Goal: Information Seeking & Learning: Learn about a topic

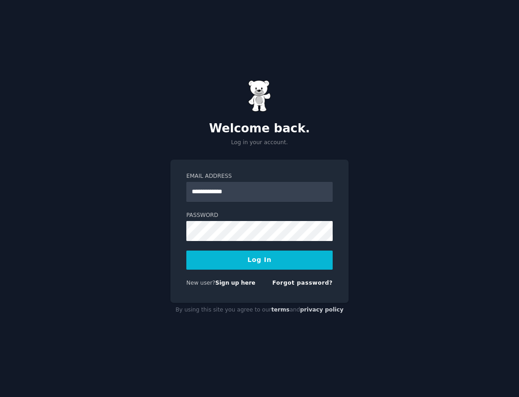
type input "**********"
click at [259, 260] on button "Log In" at bounding box center [259, 259] width 146 height 19
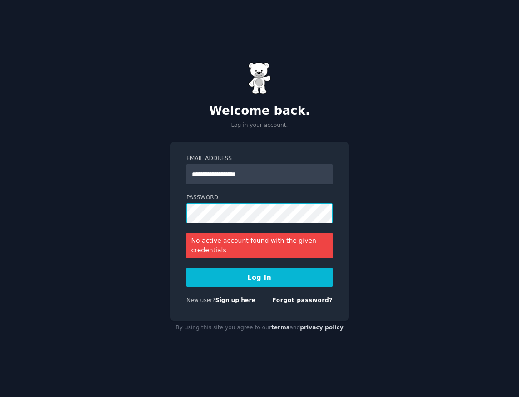
click at [94, 201] on div "**********" at bounding box center [259, 198] width 519 height 397
click at [267, 283] on button "Log In" at bounding box center [259, 277] width 146 height 19
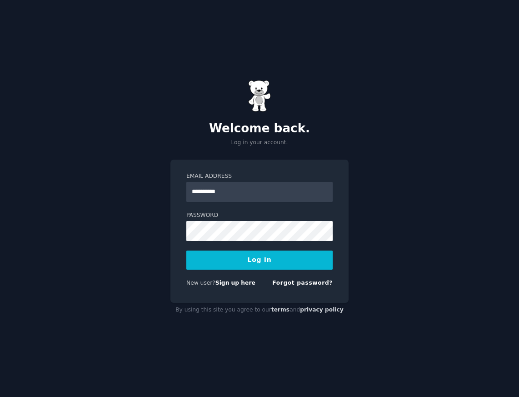
type input "**********"
click at [138, 232] on div "**********" at bounding box center [259, 198] width 519 height 397
click at [162, 227] on div "**********" at bounding box center [259, 198] width 519 height 397
click at [260, 260] on button "Log In" at bounding box center [259, 259] width 146 height 19
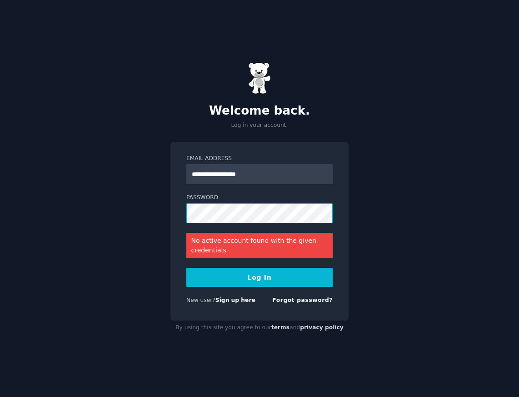
click at [151, 211] on div "**********" at bounding box center [259, 198] width 519 height 397
click at [260, 275] on button "Log In" at bounding box center [259, 277] width 146 height 19
click at [234, 302] on link "Sign up here" at bounding box center [235, 300] width 40 height 6
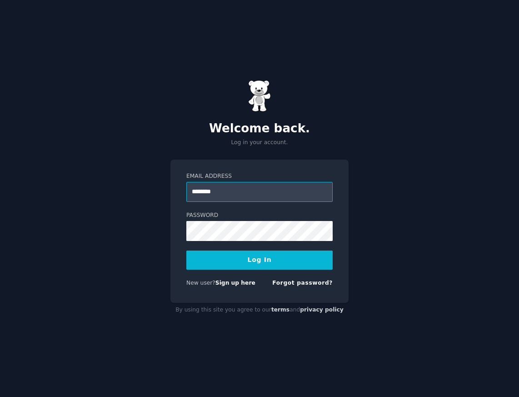
type input "**********"
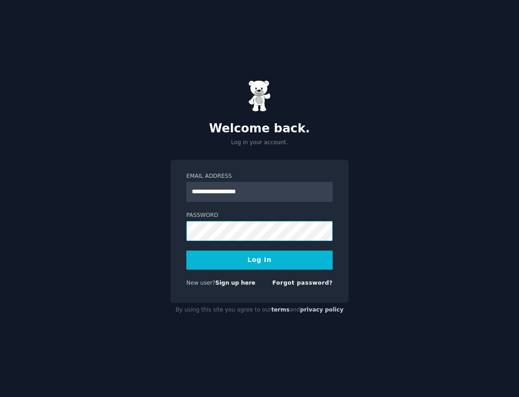
click at [147, 232] on div "**********" at bounding box center [259, 198] width 519 height 397
click at [264, 261] on button "Log In" at bounding box center [259, 259] width 146 height 19
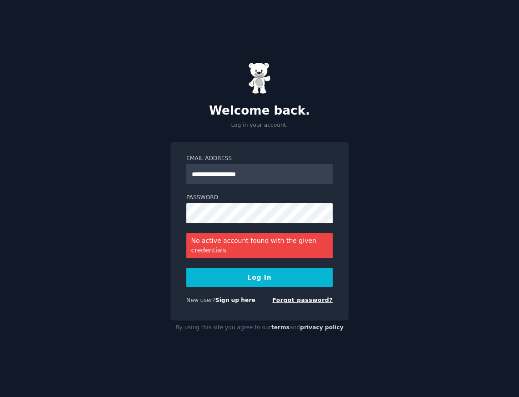
click at [308, 301] on link "Forgot password?" at bounding box center [302, 300] width 60 height 6
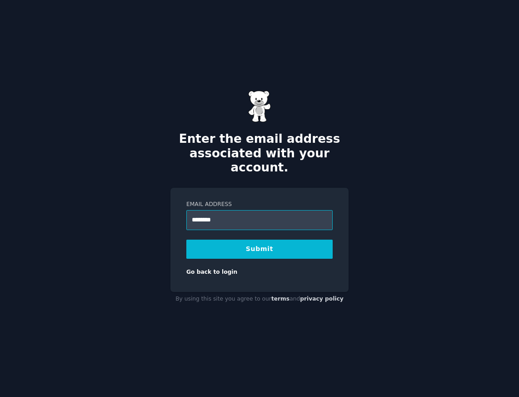
type input "**********"
click at [249, 241] on button "Submit" at bounding box center [259, 249] width 146 height 19
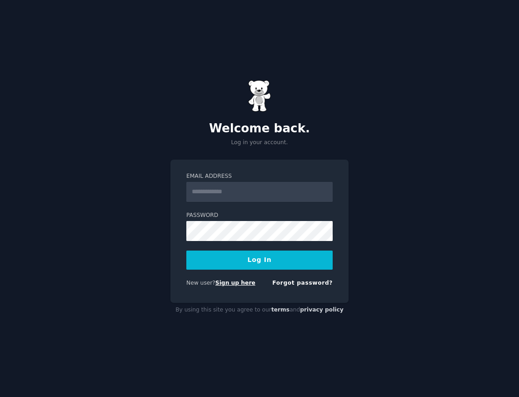
click at [240, 284] on link "Sign up here" at bounding box center [235, 283] width 40 height 6
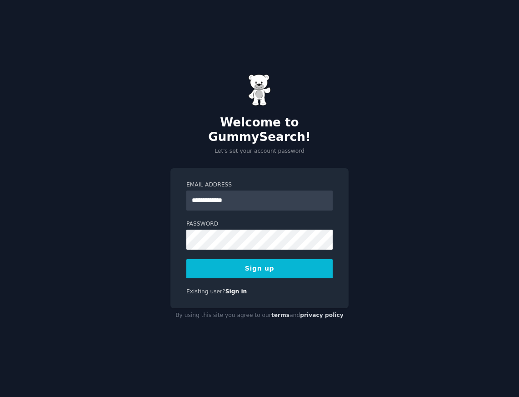
type input "**********"
click at [259, 260] on button "Sign up" at bounding box center [259, 268] width 146 height 19
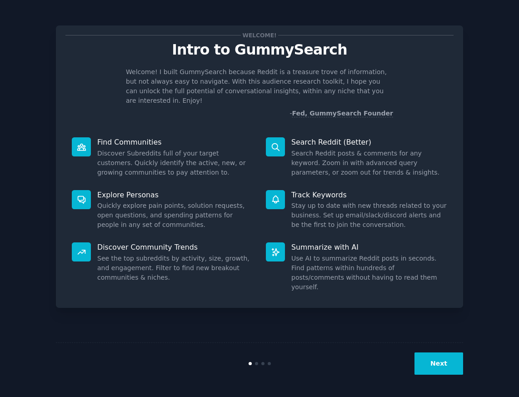
click at [440, 365] on button "Next" at bounding box center [439, 363] width 49 height 22
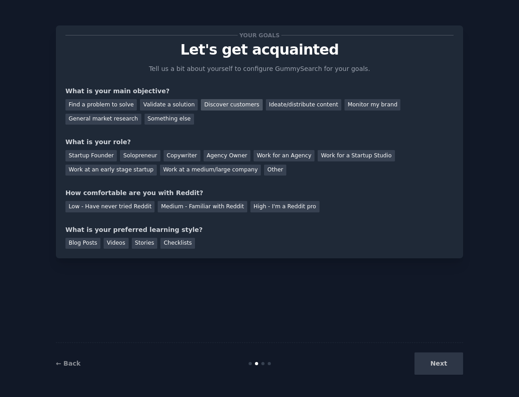
drag, startPoint x: 210, startPoint y: 105, endPoint x: 210, endPoint y: 100, distance: 5.0
click at [210, 104] on div "Discover customers" at bounding box center [231, 104] width 61 height 11
click at [96, 108] on div "Find a problem to solve" at bounding box center [100, 104] width 71 height 11
click at [213, 105] on div "Discover customers" at bounding box center [231, 104] width 61 height 11
click at [216, 157] on div "Agency Owner" at bounding box center [227, 155] width 47 height 11
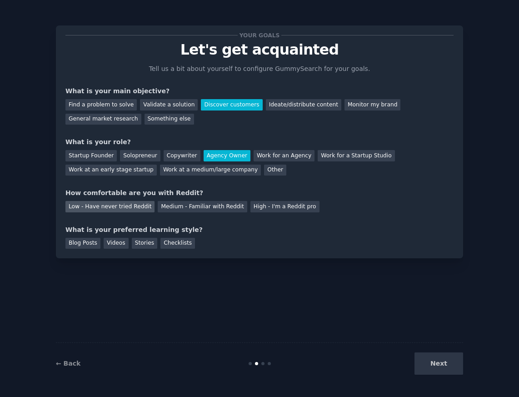
click at [127, 206] on div "Low - Have never tried Reddit" at bounding box center [109, 206] width 89 height 11
click at [143, 246] on div "Stories" at bounding box center [144, 243] width 25 height 11
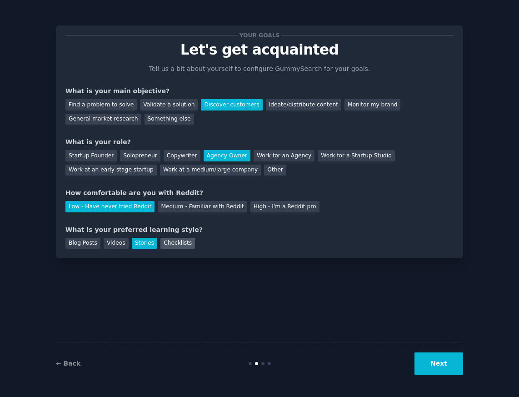
click at [170, 243] on div "Checklists" at bounding box center [177, 243] width 35 height 11
click at [145, 243] on div "Stories" at bounding box center [144, 243] width 25 height 11
click at [171, 239] on div "Checklists" at bounding box center [177, 243] width 35 height 11
click at [440, 361] on button "Next" at bounding box center [439, 363] width 49 height 22
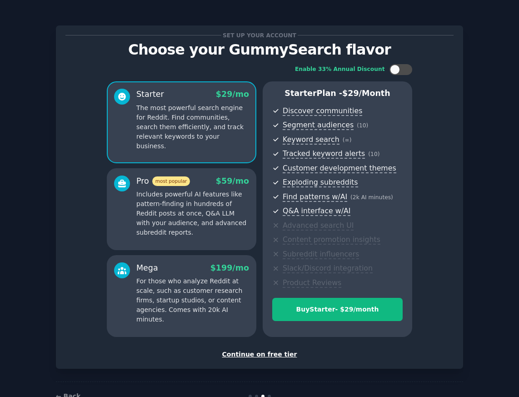
click at [193, 232] on p "Includes powerful AI features like pattern-finding in hundreds of Reddit posts …" at bounding box center [192, 214] width 113 height 48
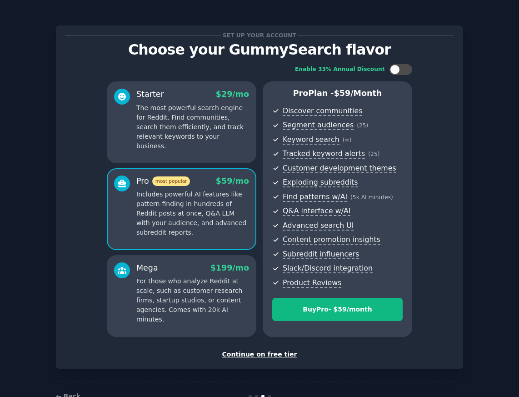
click at [201, 140] on p "The most powerful search engine for Reddit. Find communities, search them effic…" at bounding box center [192, 127] width 113 height 48
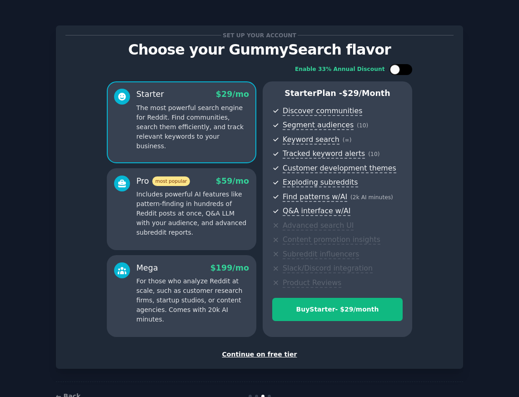
click at [393, 70] on div at bounding box center [395, 70] width 10 height 10
click at [405, 70] on div at bounding box center [407, 70] width 10 height 10
checkbox input "false"
click at [265, 352] on div "Continue on free tier" at bounding box center [259, 355] width 388 height 10
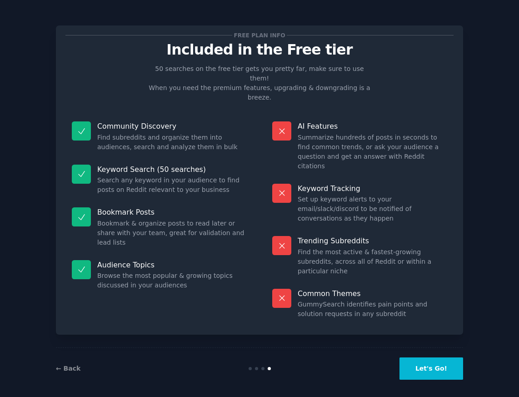
click at [430, 365] on button "Let's Go!" at bounding box center [432, 368] width 64 height 22
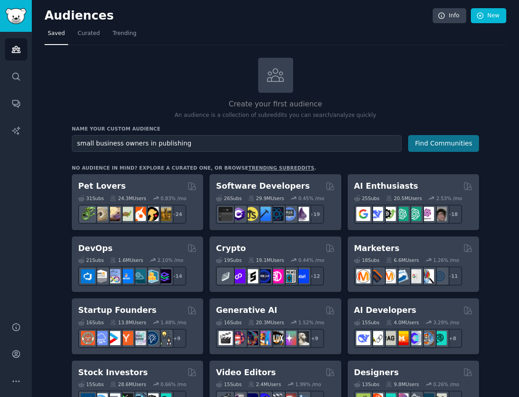
type input "small business owners in publishing"
click at [440, 143] on button "Find Communities" at bounding box center [443, 143] width 71 height 17
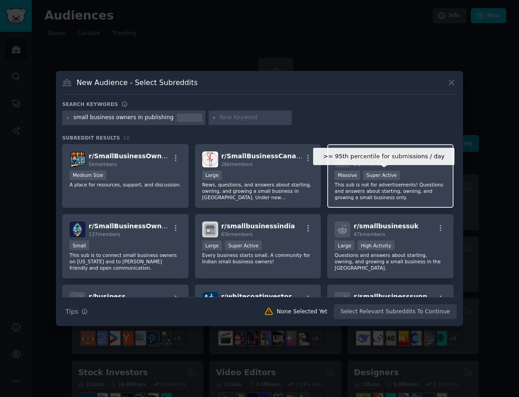
click at [371, 175] on div "Super Active" at bounding box center [381, 175] width 37 height 10
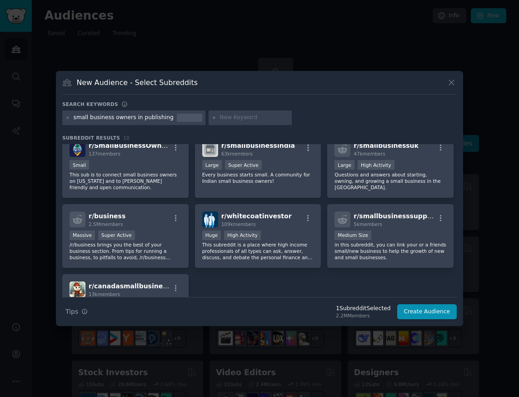
scroll to position [154, 0]
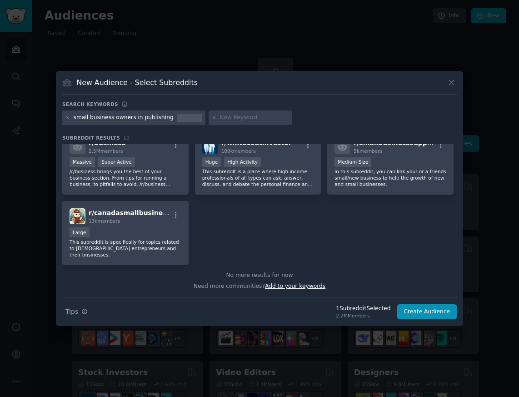
click at [294, 288] on span "Add to your keywords" at bounding box center [295, 286] width 60 height 6
type input "owners"
click at [370, 288] on div "Need more communities? Add to your keywords" at bounding box center [259, 284] width 395 height 11
click at [415, 313] on button "Create Audience" at bounding box center [427, 311] width 60 height 15
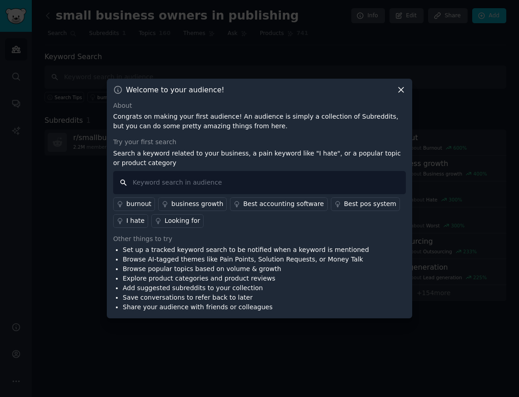
click at [152, 183] on input "text" at bounding box center [259, 182] width 293 height 23
type input "reducing overhead costs"
click at [133, 220] on div "I hate" at bounding box center [135, 221] width 18 height 10
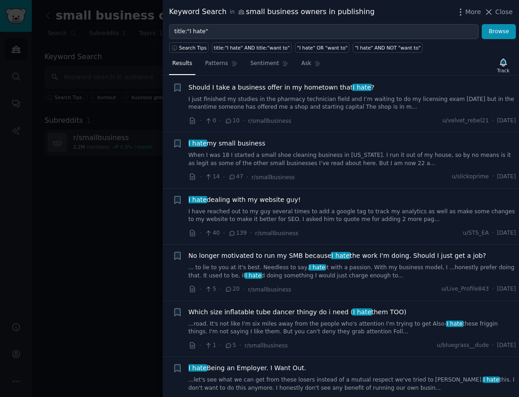
scroll to position [6, 0]
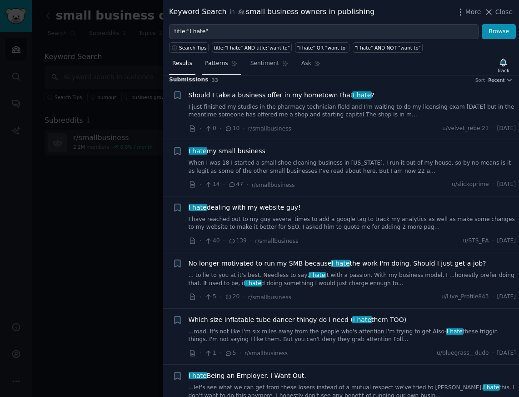
click at [219, 65] on span "Patterns" at bounding box center [216, 64] width 23 height 8
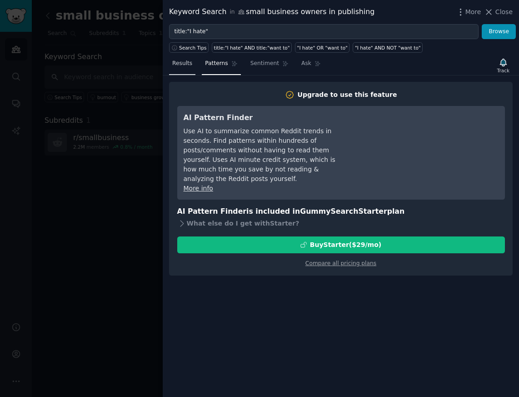
click at [183, 70] on link "Results" at bounding box center [182, 65] width 26 height 19
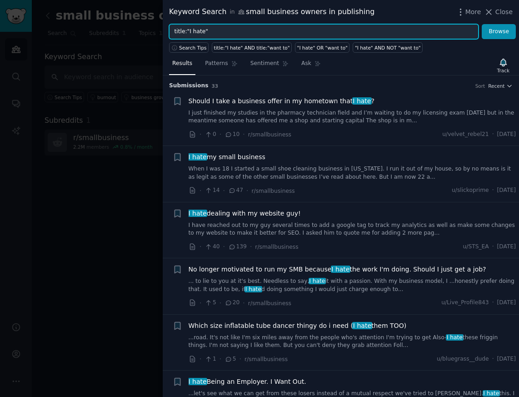
click at [215, 30] on input "title:"I hate"" at bounding box center [324, 31] width 310 height 15
type input "title:"I need""
click at [482, 24] on button "Browse" at bounding box center [499, 31] width 34 height 15
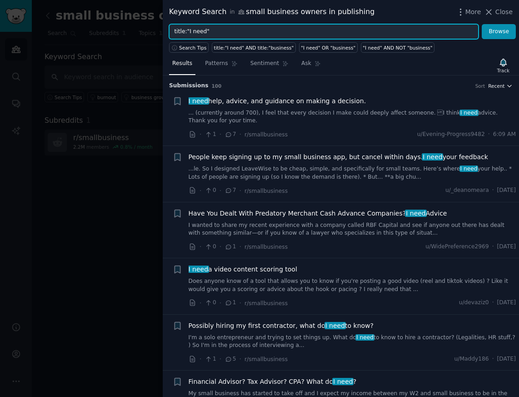
click at [504, 86] on button "Recent" at bounding box center [500, 86] width 25 height 6
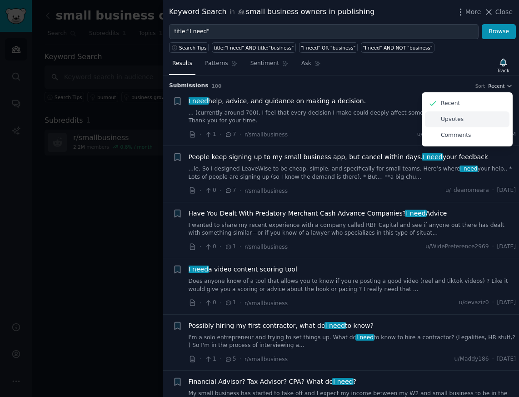
click at [456, 121] on p "Upvotes" at bounding box center [452, 119] width 23 height 8
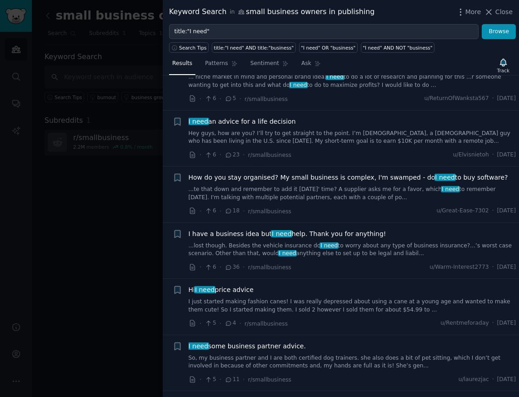
scroll to position [346, 0]
click at [299, 185] on link "...te that down and remember to add it [DATE]' time? A supplier asks me for a f…" at bounding box center [353, 193] width 328 height 16
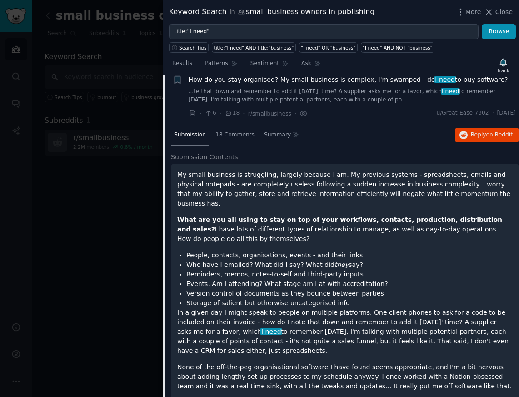
scroll to position [441, 0]
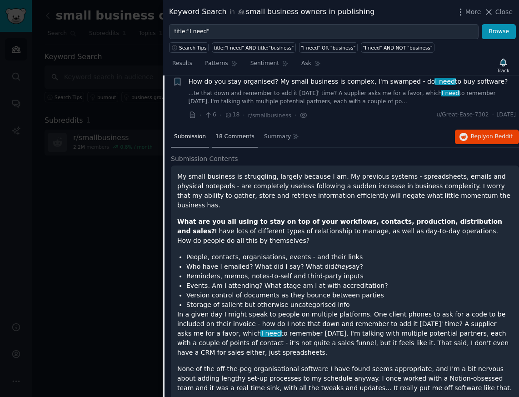
click at [230, 133] on span "18 Comments" at bounding box center [234, 137] width 39 height 8
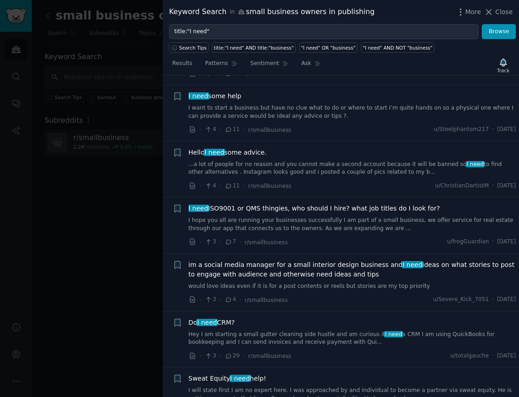
scroll to position [1333, 0]
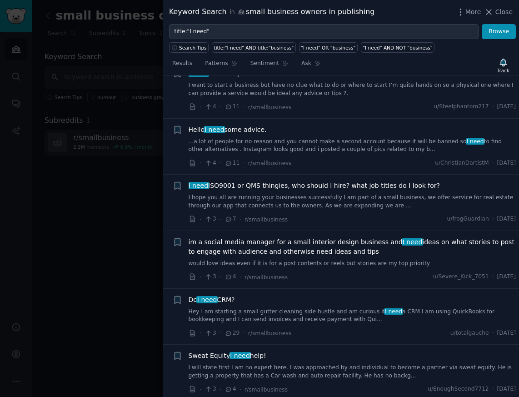
click at [319, 310] on link "Hey I am starting a small gutter cleaning side hustle and am curious if I need …" at bounding box center [353, 316] width 328 height 16
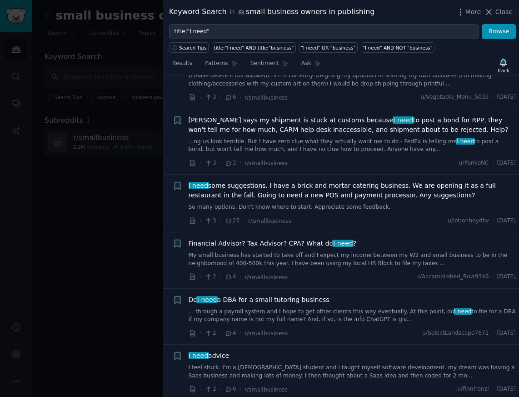
scroll to position [1442, 0]
